Goal: Use online tool/utility: Utilize a website feature to perform a specific function

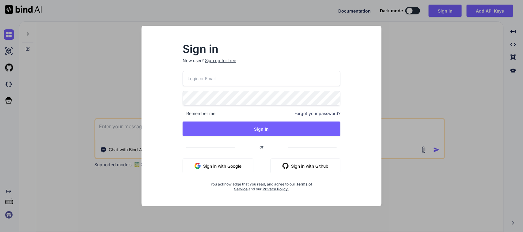
click at [216, 172] on button "Sign in with Google" at bounding box center [218, 166] width 71 height 15
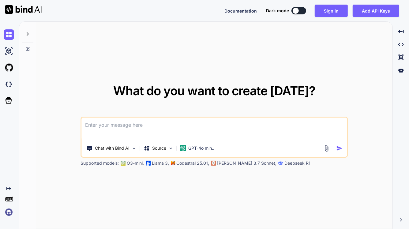
click at [124, 128] on textarea at bounding box center [215, 129] width 266 height 23
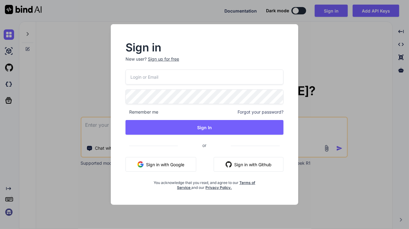
click at [179, 161] on button "Sign in with Google" at bounding box center [161, 164] width 71 height 15
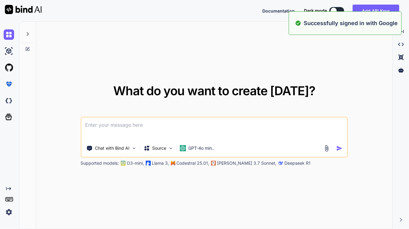
click at [114, 119] on textarea at bounding box center [215, 129] width 266 height 23
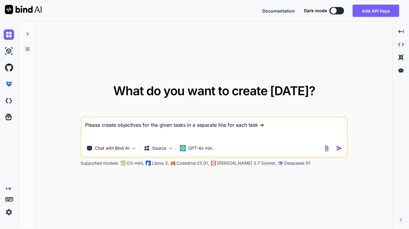
paste textarea "• Worked on to implement POST api for serialized item in scan MSQM screen. • Wo…"
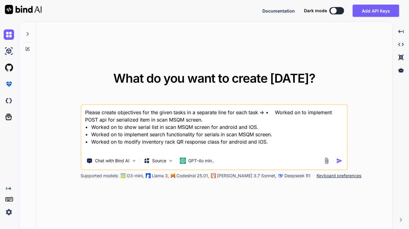
type textarea "Please create objectives for the given tasks in a separate line for each task =…"
click at [340, 163] on img "button" at bounding box center [340, 161] width 6 height 6
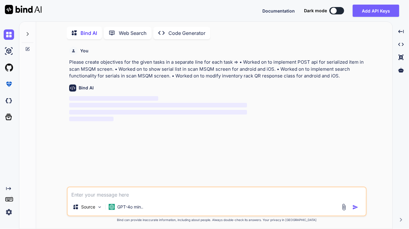
scroll to position [2, 0]
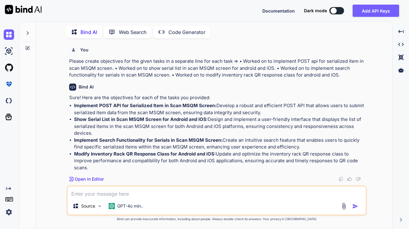
click at [114, 191] on textarea at bounding box center [217, 192] width 298 height 11
type textarea "Please create in single line for each task in formal way"
click at [357, 203] on img "button" at bounding box center [356, 206] width 6 height 6
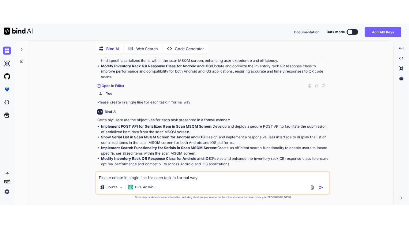
scroll to position [104, 0]
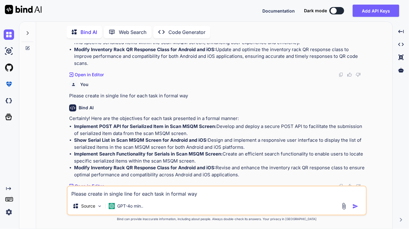
click at [182, 190] on textarea "Please create in single line for each task in formal way" at bounding box center [217, 192] width 298 height 11
type textarea "please create in 12-15 words for each task"
click at [351, 205] on div at bounding box center [351, 206] width 21 height 7
click at [353, 205] on img "button" at bounding box center [356, 206] width 6 height 6
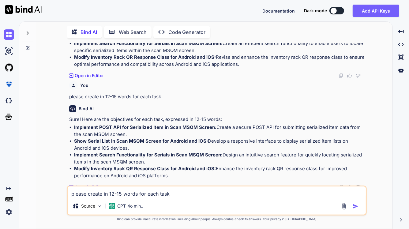
scroll to position [219, 0]
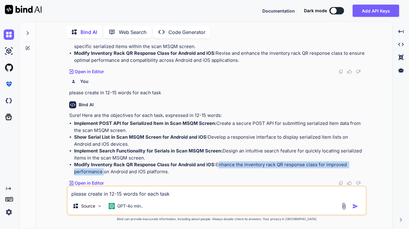
drag, startPoint x: 218, startPoint y: 165, endPoint x: 103, endPoint y: 169, distance: 115.2
click at [103, 169] on p "Modify Inventory Rack QR Response Class for Android and iOS: Enhance the invent…" at bounding box center [220, 168] width 292 height 14
copy p "Enhance the inventory rack QR response class for improved performance"
drag, startPoint x: 172, startPoint y: 169, endPoint x: 67, endPoint y: 119, distance: 116.7
click at [67, 119] on div "You Please create objectives for the given tasks in a separate line for each ta…" at bounding box center [217, 136] width 300 height 186
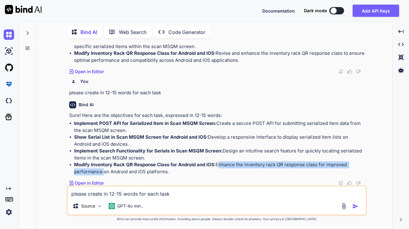
copy ul "Implement POST API for Serialized Item in Scan MSQM Screen: Create a secure POS…"
